Goal: Communication & Community: Answer question/provide support

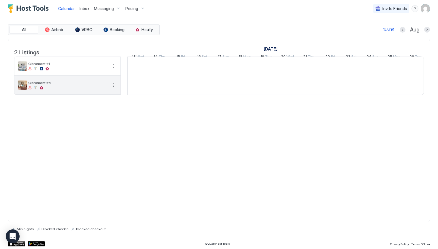
scroll to position [0, 320]
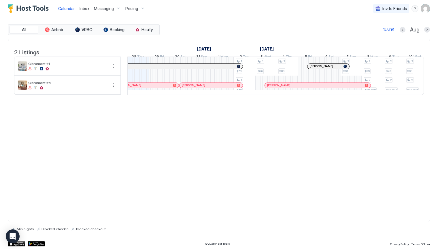
click at [98, 9] on span "Messaging" at bounding box center [104, 8] width 20 height 5
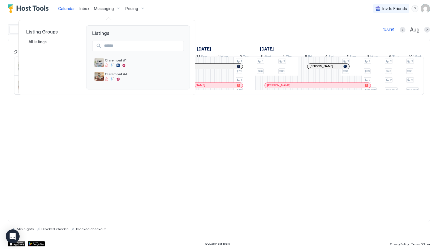
click at [82, 8] on div at bounding box center [219, 124] width 438 height 249
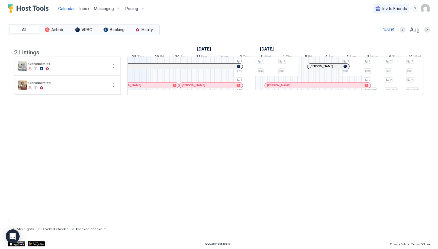
click at [82, 8] on span "Inbox" at bounding box center [85, 8] width 10 height 5
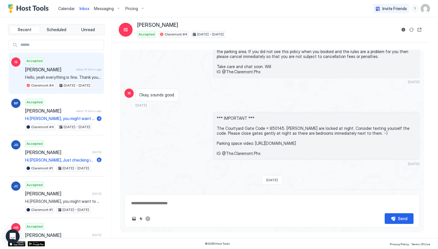
scroll to position [1068, 0]
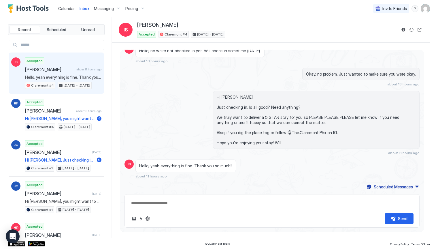
type textarea "*"
